Goal: Find specific page/section: Find specific page/section

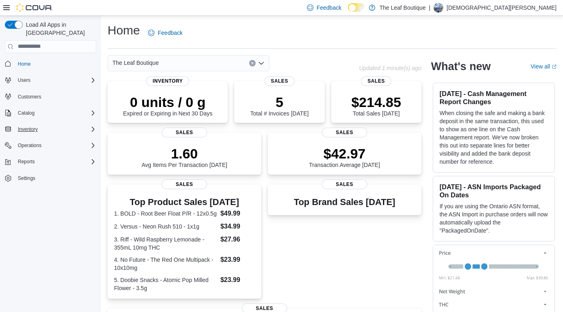
click at [46, 124] on div "Inventory" at bounding box center [56, 129] width 82 height 10
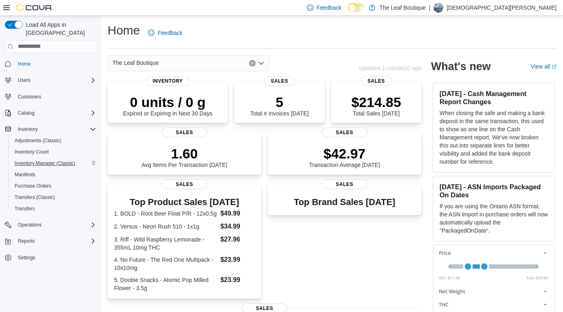
click at [51, 159] on span "Inventory Manager (Classic)" at bounding box center [45, 163] width 61 height 10
